Goal: Task Accomplishment & Management: Manage account settings

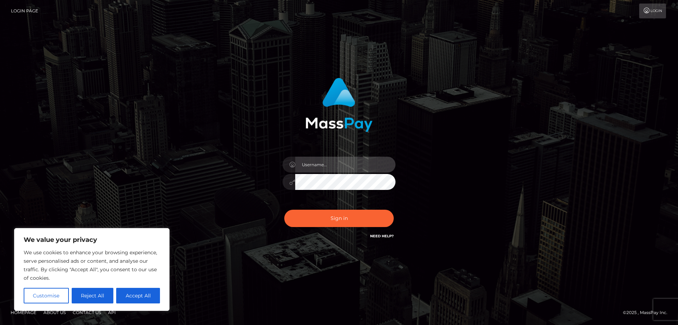
click at [357, 162] on input "text" at bounding box center [345, 165] width 100 height 16
type input "[EMAIL_ADDRESS][DOMAIN_NAME]"
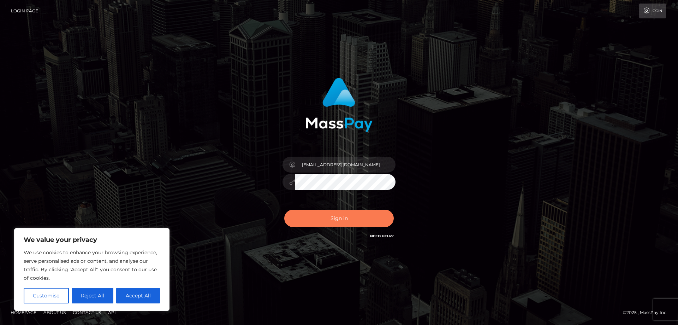
click at [343, 222] on button "Sign in" at bounding box center [339, 218] width 110 height 17
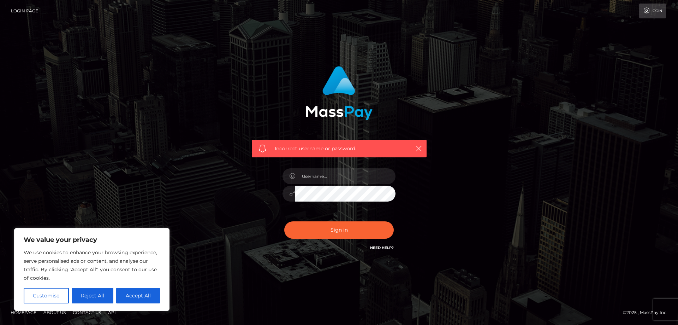
click at [384, 248] on link "Need Help?" at bounding box center [382, 247] width 24 height 5
click at [657, 13] on link "Login" at bounding box center [653, 11] width 27 height 15
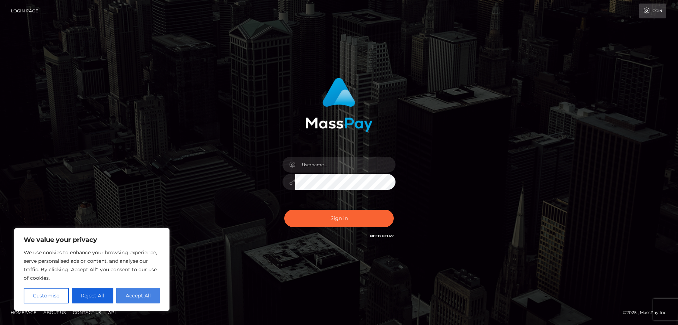
click at [152, 296] on button "Accept All" at bounding box center [138, 296] width 44 height 16
checkbox input "true"
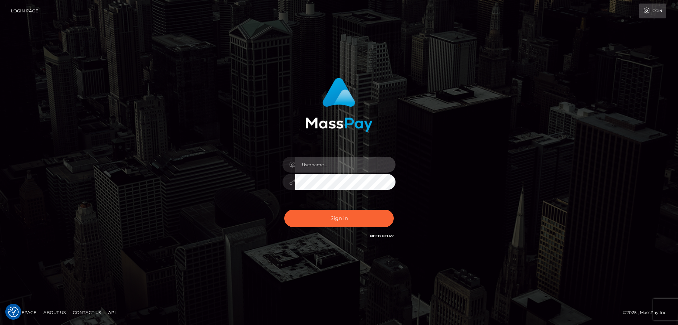
click at [334, 162] on input "text" at bounding box center [345, 165] width 100 height 16
click at [29, 11] on link "Login Page" at bounding box center [24, 11] width 27 height 15
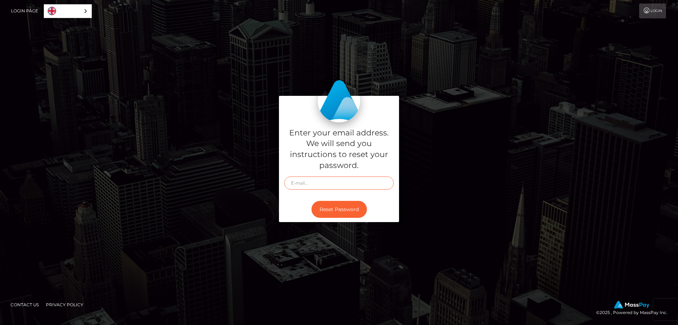
click at [338, 183] on input "text" at bounding box center [339, 182] width 110 height 13
type input "[EMAIL_ADDRESS][DOMAIN_NAME]"
click at [326, 217] on button "Reset Password" at bounding box center [339, 209] width 55 height 17
